Goal: Task Accomplishment & Management: Use online tool/utility

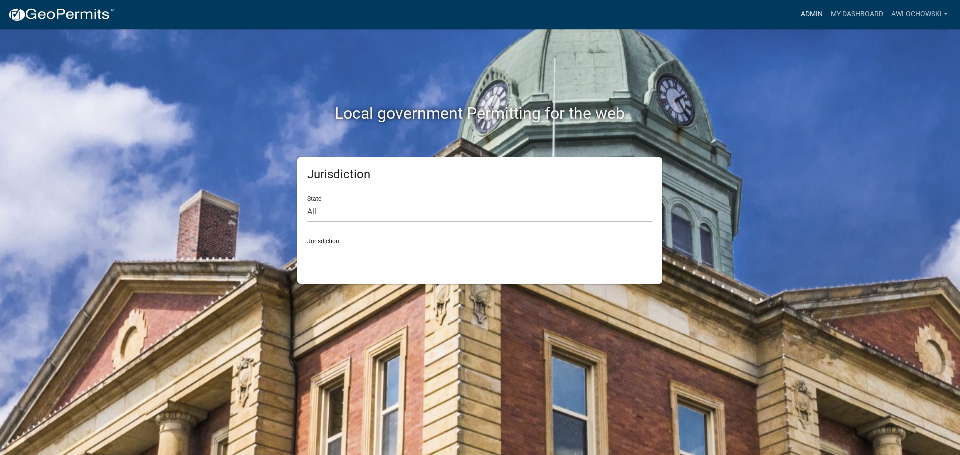
drag, startPoint x: 808, startPoint y: 14, endPoint x: 801, endPoint y: 19, distance: 8.9
click at [808, 14] on link "Admin" at bounding box center [812, 14] width 30 height 19
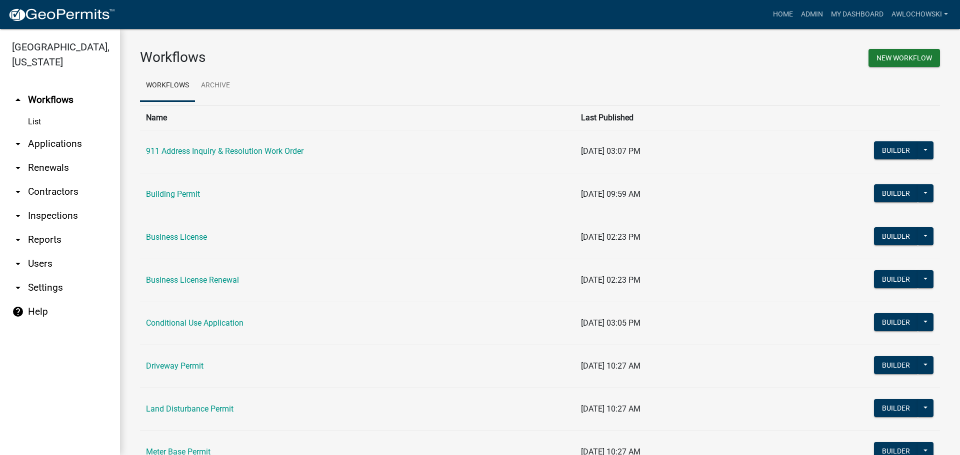
click at [56, 139] on link "arrow_drop_down Applications" at bounding box center [60, 144] width 120 height 24
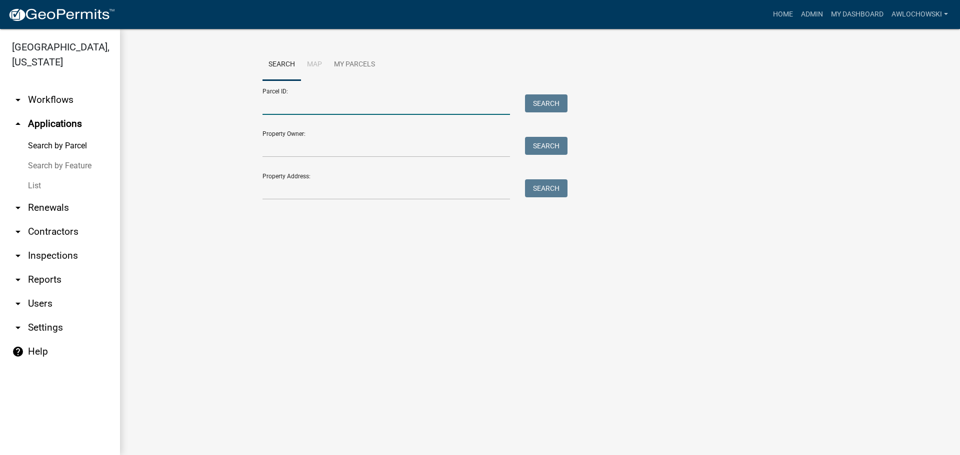
click at [264, 104] on input "Parcel ID:" at bounding box center [385, 104] width 247 height 20
click at [531, 102] on button "Search" at bounding box center [546, 103] width 42 height 18
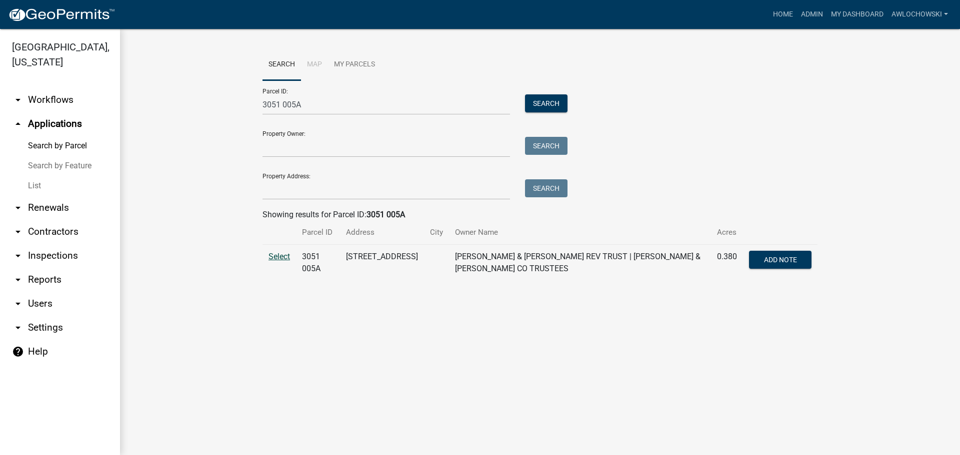
click at [273, 255] on span "Select" at bounding box center [278, 256] width 21 height 9
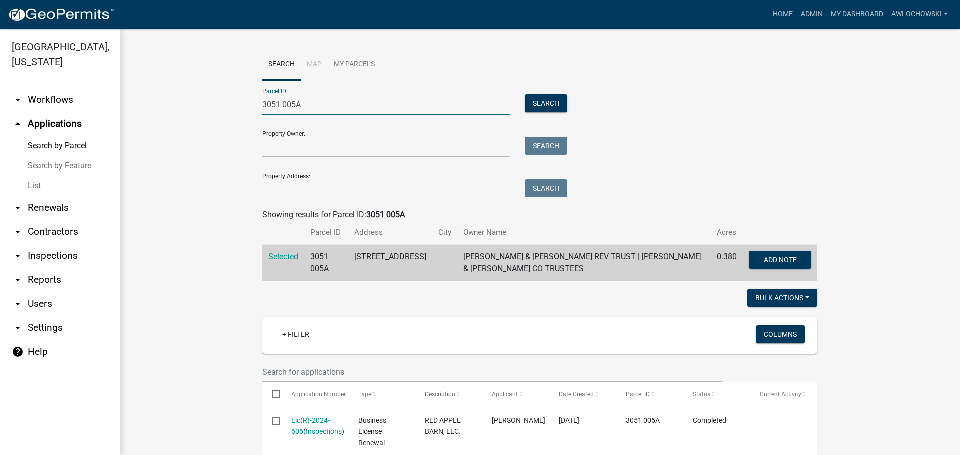
click at [299, 105] on input "3051 005A" at bounding box center [385, 104] width 247 height 20
type input "3051 005"
click at [538, 104] on button "Search" at bounding box center [546, 103] width 42 height 18
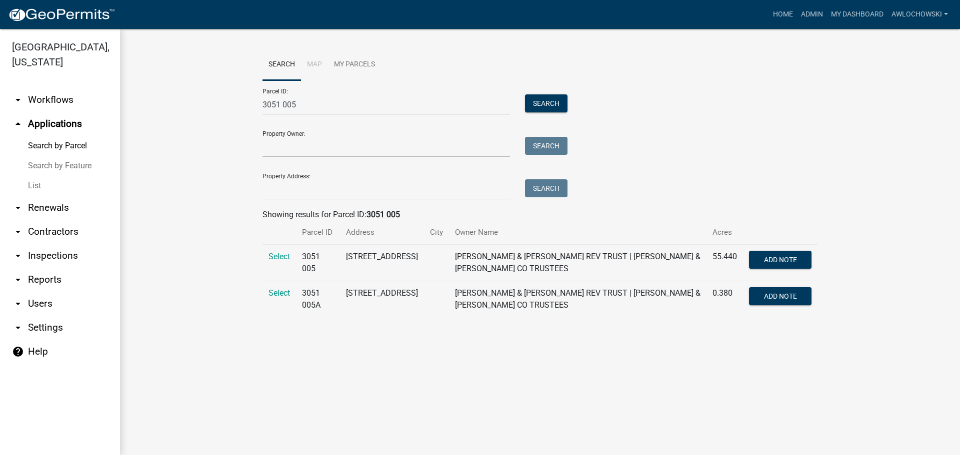
click at [280, 254] on span "Select" at bounding box center [278, 256] width 21 height 9
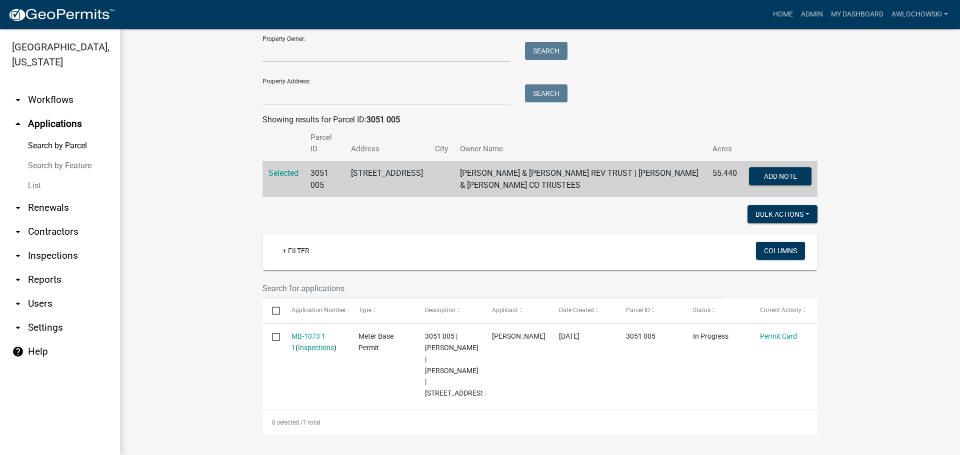
scroll to position [106, 0]
